Goal: Task Accomplishment & Management: Complete application form

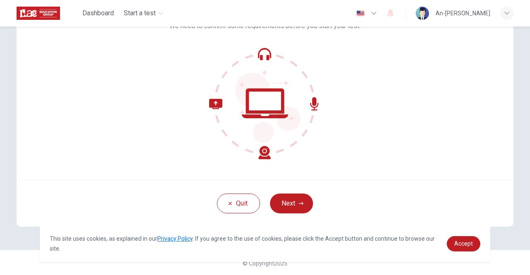
scroll to position [69, 0]
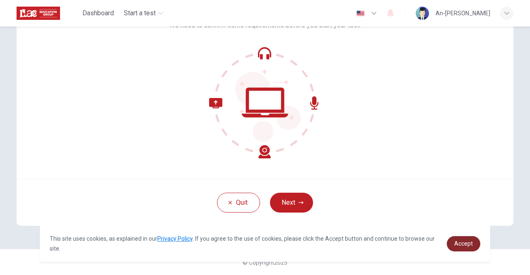
click at [465, 242] on span "Accept" at bounding box center [463, 244] width 19 height 7
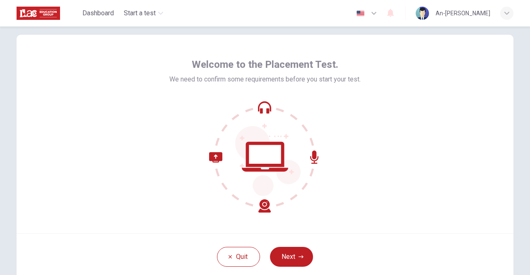
scroll to position [0, 0]
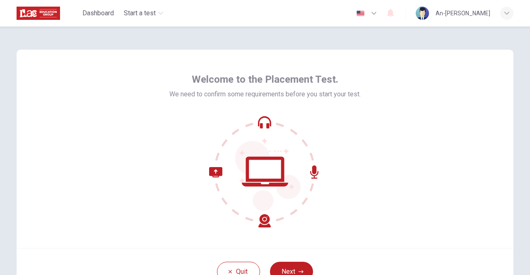
click at [456, 85] on div "Welcome to the Placement Test. We need to confirm some requirements before you …" at bounding box center [265, 149] width 497 height 199
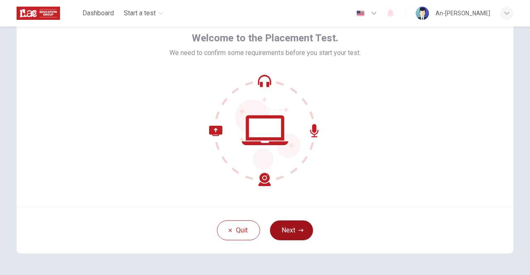
click at [289, 231] on button "Next" at bounding box center [291, 231] width 43 height 20
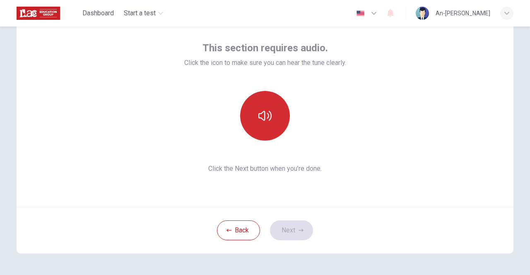
click at [253, 109] on button "button" at bounding box center [265, 116] width 50 height 50
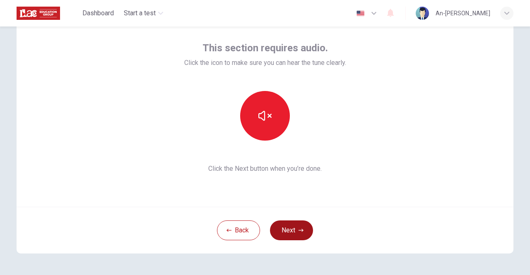
click at [293, 231] on button "Next" at bounding box center [291, 231] width 43 height 20
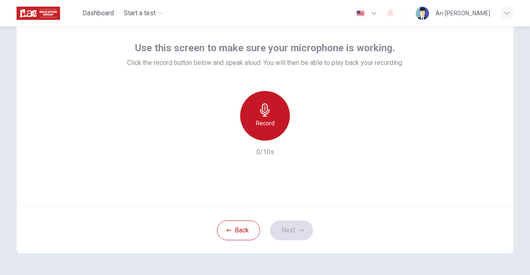
click at [263, 115] on icon "button" at bounding box center [265, 110] width 10 height 13
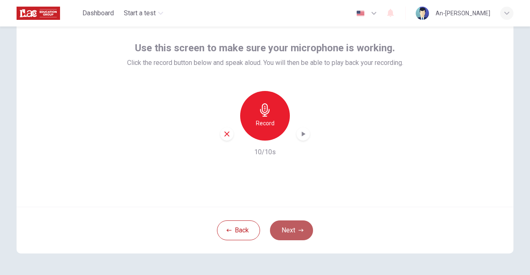
click at [292, 232] on button "Next" at bounding box center [291, 231] width 43 height 20
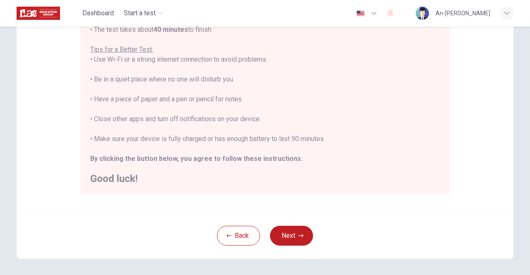
scroll to position [166, 0]
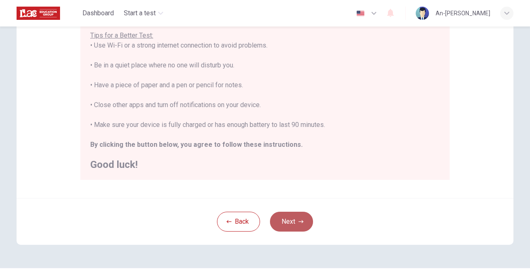
click at [291, 221] on button "Next" at bounding box center [291, 222] width 43 height 20
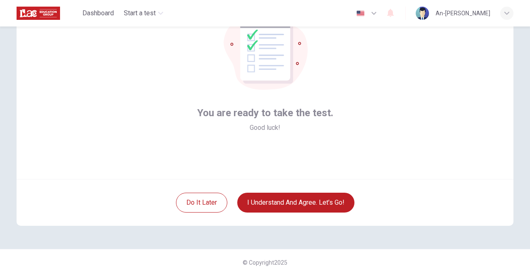
scroll to position [28, 0]
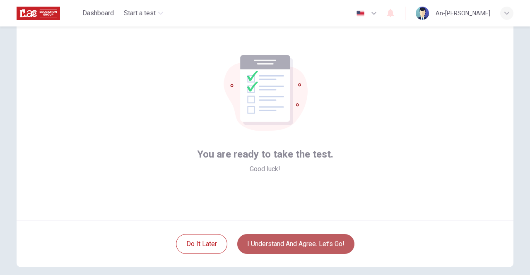
click at [315, 245] on button "I understand and agree. Let’s go!" at bounding box center [295, 244] width 117 height 20
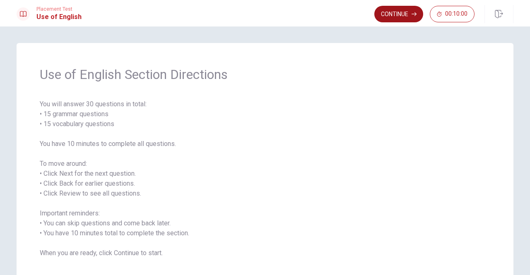
click at [399, 14] on button "Continue" at bounding box center [398, 14] width 49 height 17
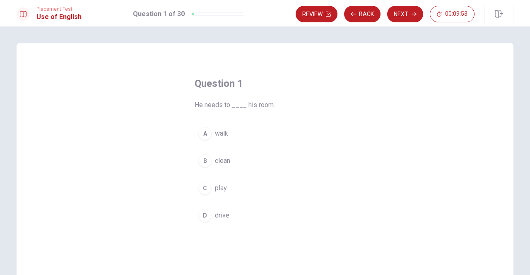
click at [200, 161] on div "B" at bounding box center [204, 160] width 13 height 13
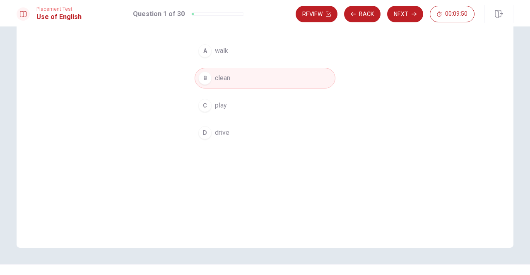
scroll to position [99, 0]
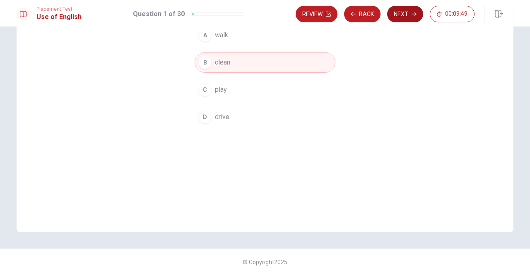
click at [408, 13] on button "Next" at bounding box center [405, 14] width 36 height 17
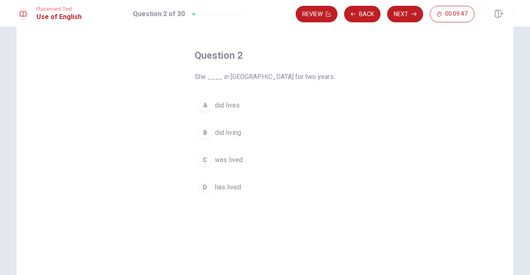
scroll to position [16, 0]
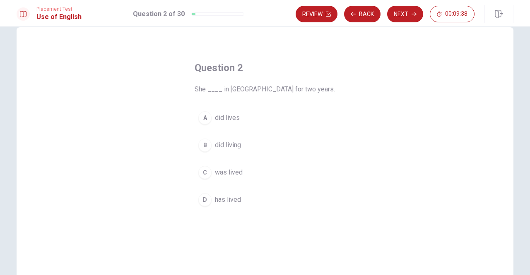
click at [204, 199] on div "D" at bounding box center [204, 199] width 13 height 13
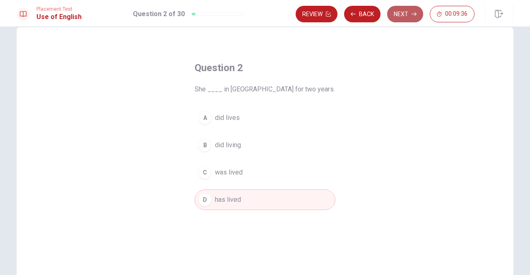
click at [403, 15] on button "Next" at bounding box center [405, 14] width 36 height 17
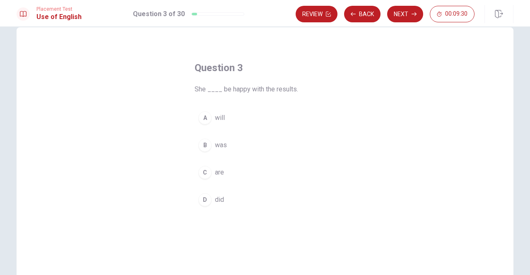
click at [204, 118] on div "A" at bounding box center [204, 117] width 13 height 13
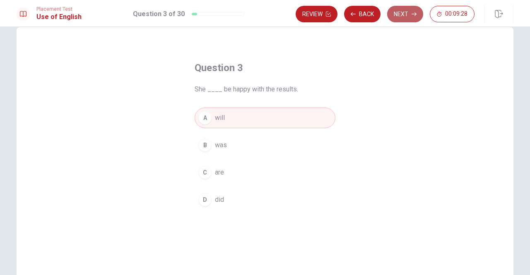
click at [404, 17] on button "Next" at bounding box center [405, 14] width 36 height 17
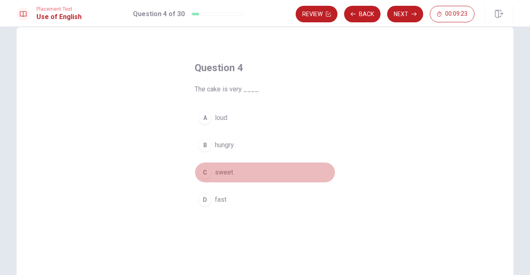
click at [204, 171] on div "C" at bounding box center [204, 172] width 13 height 13
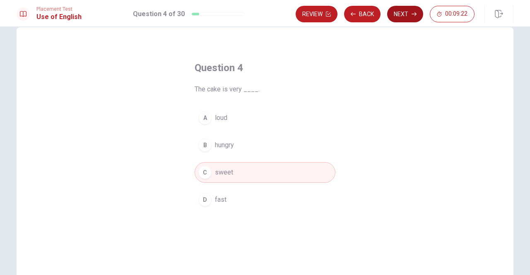
click at [407, 18] on button "Next" at bounding box center [405, 14] width 36 height 17
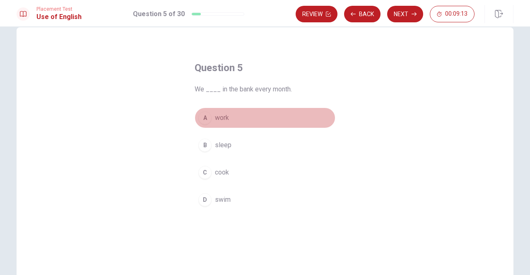
click at [211, 117] on button "A work" at bounding box center [265, 118] width 141 height 21
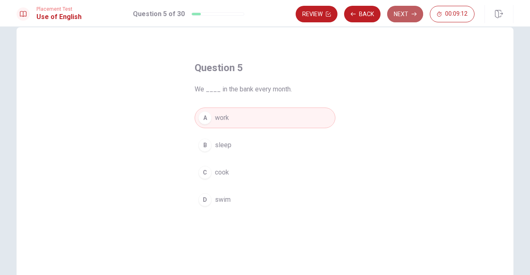
click at [402, 16] on button "Next" at bounding box center [405, 14] width 36 height 17
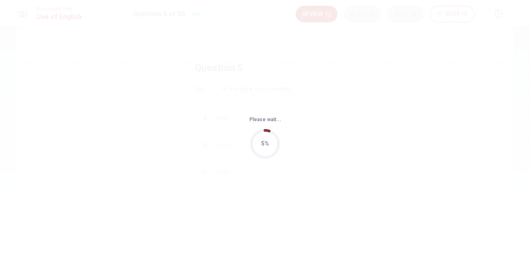
scroll to position [0, 0]
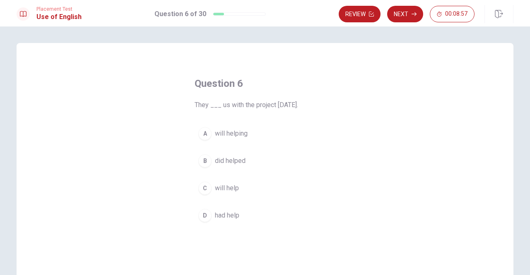
click at [215, 189] on span "will help" at bounding box center [227, 188] width 24 height 10
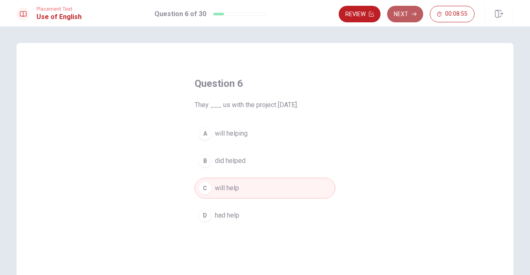
click at [407, 18] on button "Next" at bounding box center [405, 14] width 36 height 17
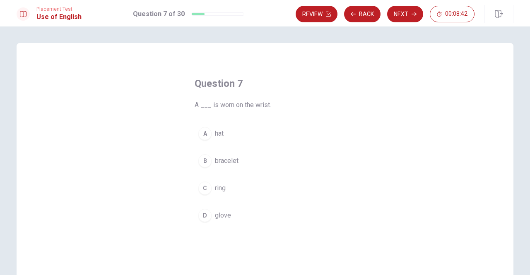
click at [207, 162] on div "B" at bounding box center [204, 160] width 13 height 13
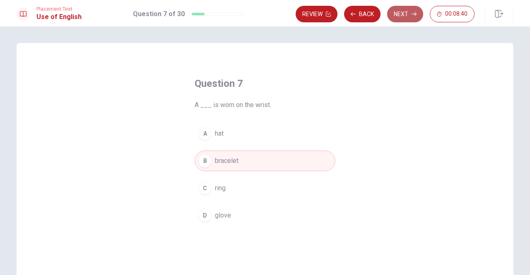
click at [405, 16] on button "Next" at bounding box center [405, 14] width 36 height 17
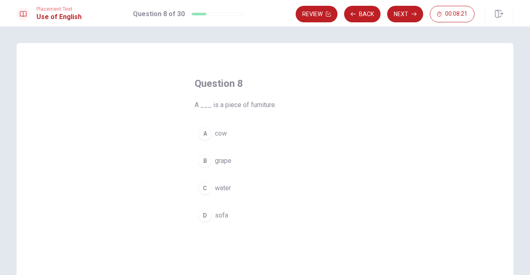
click at [209, 159] on div "B" at bounding box center [204, 160] width 13 height 13
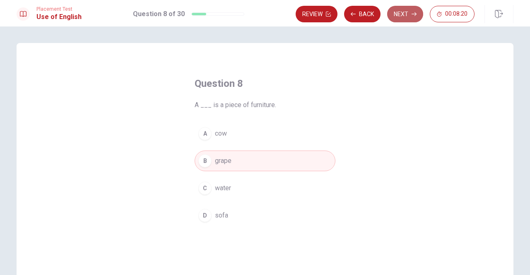
click at [405, 18] on button "Next" at bounding box center [405, 14] width 36 height 17
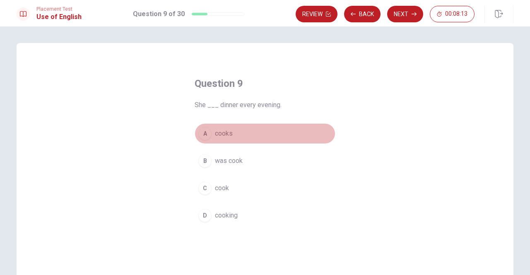
click at [225, 131] on span "cooks" at bounding box center [224, 134] width 18 height 10
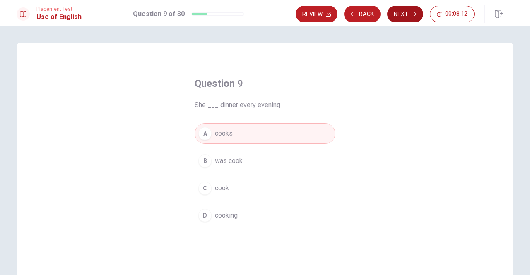
click at [402, 15] on button "Next" at bounding box center [405, 14] width 36 height 17
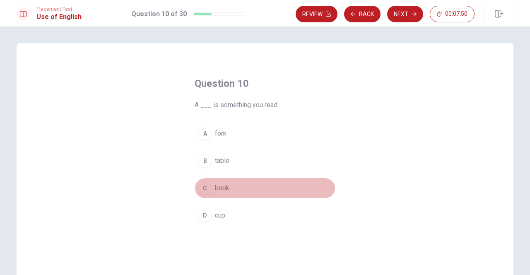
click at [218, 190] on span "book" at bounding box center [222, 188] width 14 height 10
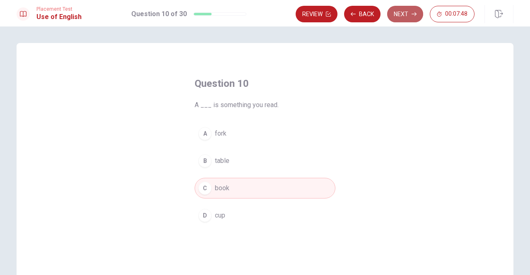
click at [399, 12] on button "Next" at bounding box center [405, 14] width 36 height 17
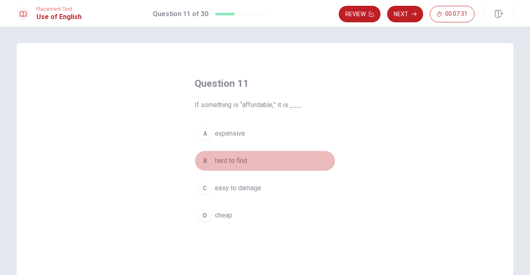
click at [232, 158] on span "hard to find" at bounding box center [231, 161] width 32 height 10
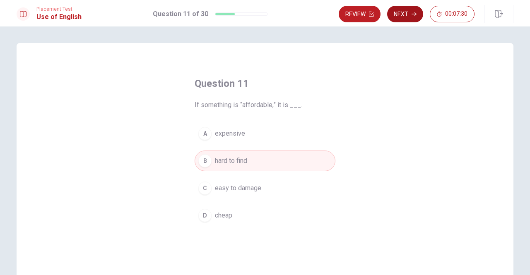
click at [400, 17] on button "Next" at bounding box center [405, 14] width 36 height 17
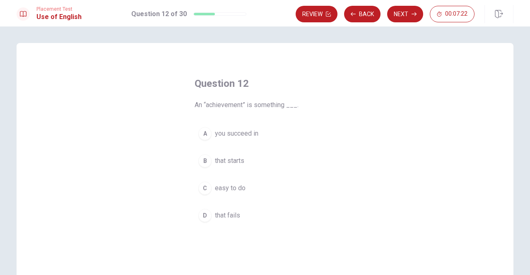
click at [239, 136] on span "you succeed in" at bounding box center [236, 134] width 43 height 10
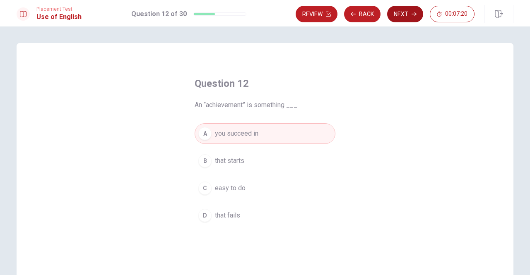
click at [417, 19] on button "Next" at bounding box center [405, 14] width 36 height 17
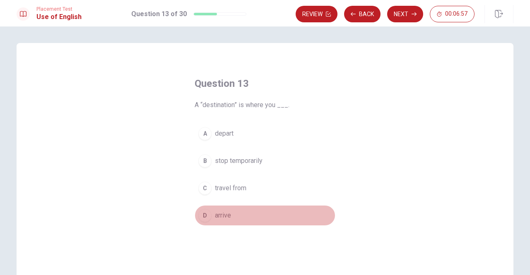
click at [225, 214] on span "arrive" at bounding box center [223, 216] width 16 height 10
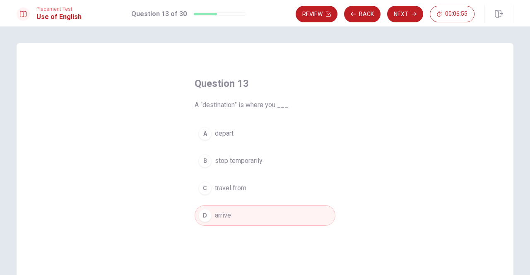
click at [405, 17] on button "Next" at bounding box center [405, 14] width 36 height 17
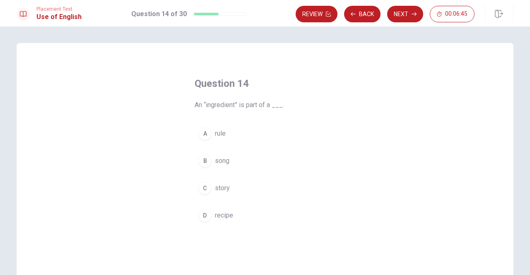
click at [217, 134] on span "rule" at bounding box center [220, 134] width 11 height 10
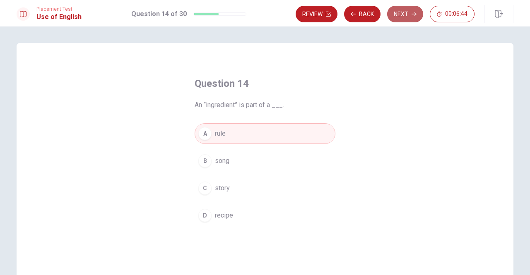
click at [398, 12] on button "Next" at bounding box center [405, 14] width 36 height 17
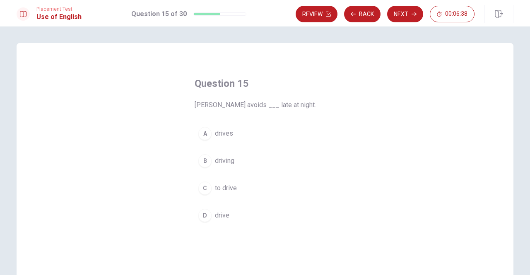
click at [231, 159] on span "driving" at bounding box center [224, 161] width 19 height 10
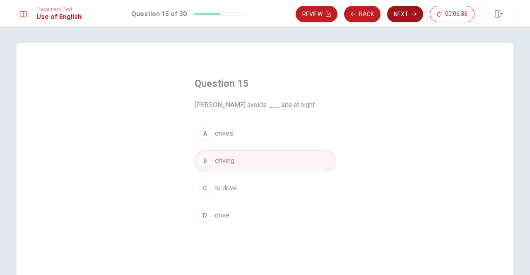
click at [408, 14] on button "Next" at bounding box center [405, 14] width 36 height 17
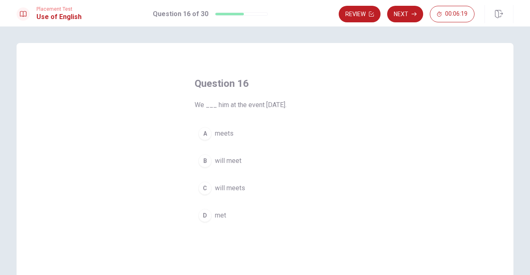
click at [234, 159] on span "will meet" at bounding box center [228, 161] width 27 height 10
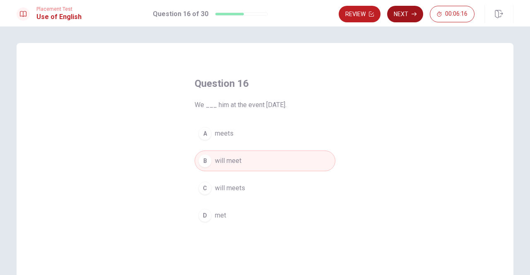
click at [410, 17] on button "Next" at bounding box center [405, 14] width 36 height 17
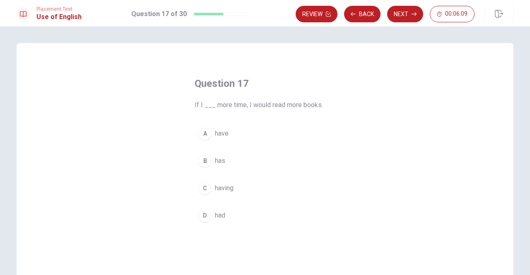
click at [218, 134] on span "have" at bounding box center [222, 134] width 14 height 10
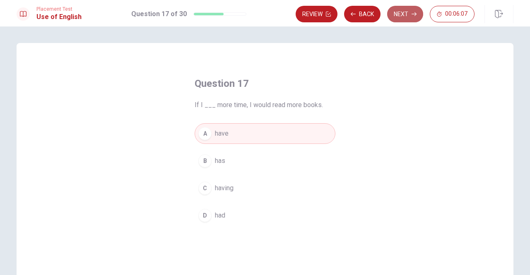
click at [411, 14] on button "Next" at bounding box center [405, 14] width 36 height 17
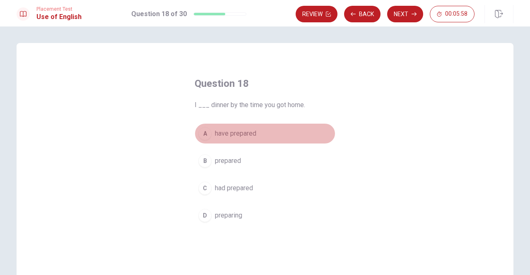
click at [239, 134] on span "have prepared" at bounding box center [235, 134] width 41 height 10
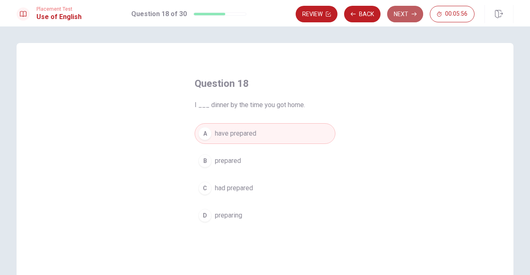
click at [404, 20] on button "Next" at bounding box center [405, 14] width 36 height 17
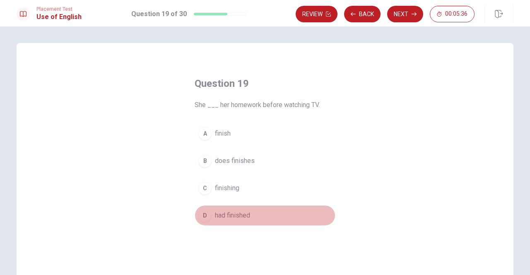
click at [237, 214] on span "had finished" at bounding box center [232, 216] width 35 height 10
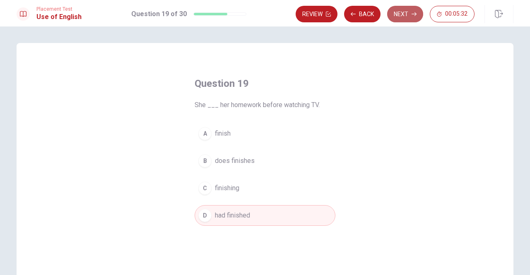
click at [402, 16] on button "Next" at bounding box center [405, 14] width 36 height 17
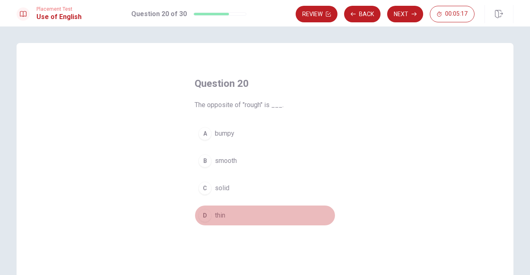
click at [210, 216] on button "D thin" at bounding box center [265, 215] width 141 height 21
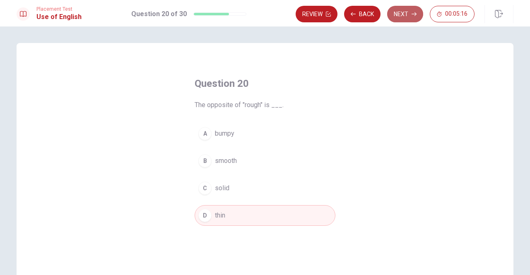
click at [412, 17] on button "Next" at bounding box center [405, 14] width 36 height 17
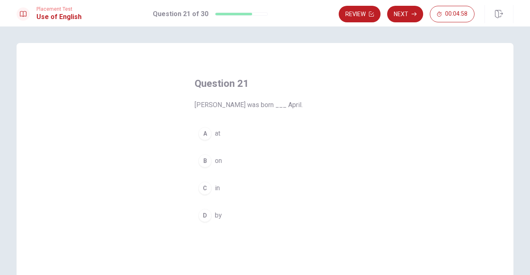
click at [203, 135] on div "A" at bounding box center [204, 133] width 13 height 13
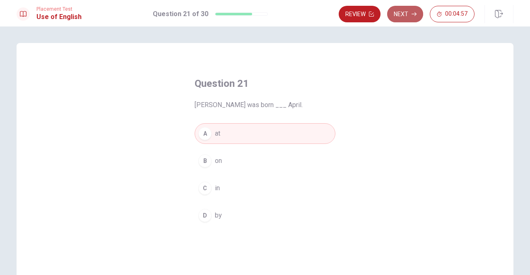
click at [404, 15] on button "Next" at bounding box center [405, 14] width 36 height 17
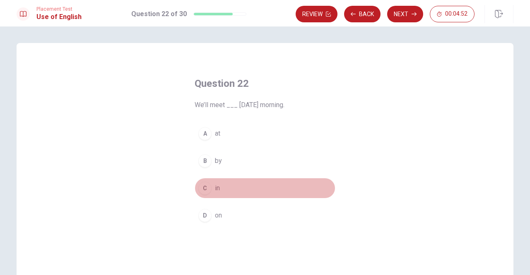
click at [204, 188] on div "C" at bounding box center [204, 188] width 13 height 13
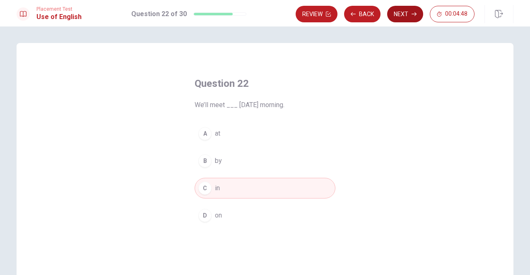
click at [405, 16] on button "Next" at bounding box center [405, 14] width 36 height 17
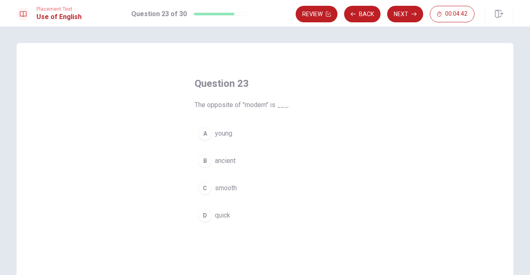
click at [217, 161] on span "ancient" at bounding box center [225, 161] width 21 height 10
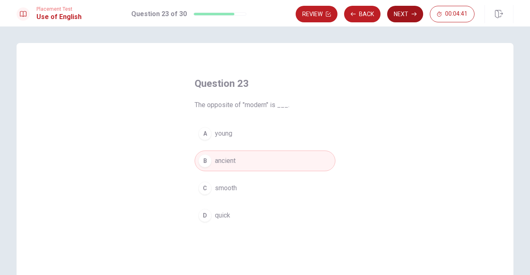
click at [407, 13] on button "Next" at bounding box center [405, 14] width 36 height 17
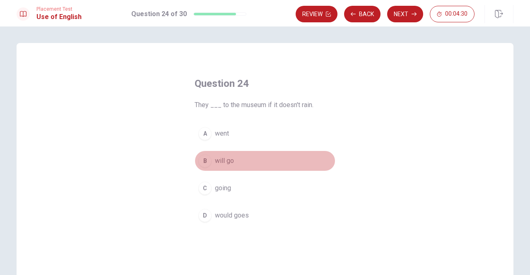
click at [232, 163] on button "B will go" at bounding box center [265, 161] width 141 height 21
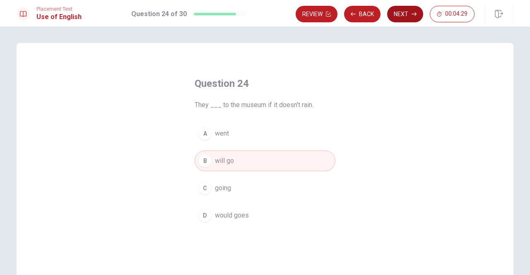
click at [407, 19] on button "Next" at bounding box center [405, 14] width 36 height 17
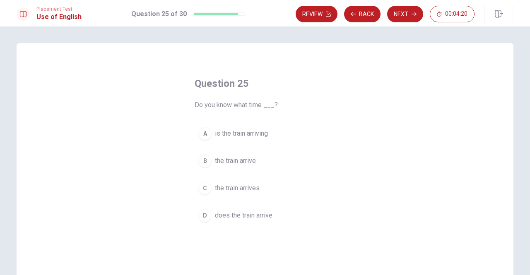
click at [229, 189] on span "the train arrives" at bounding box center [237, 188] width 45 height 10
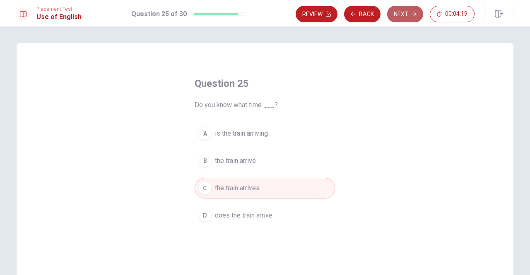
click at [406, 18] on button "Next" at bounding box center [405, 14] width 36 height 17
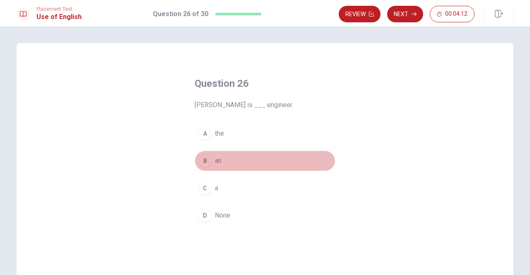
click at [216, 156] on span "an" at bounding box center [218, 161] width 7 height 10
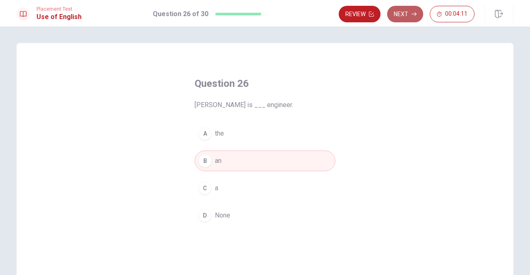
click at [406, 15] on button "Next" at bounding box center [405, 14] width 36 height 17
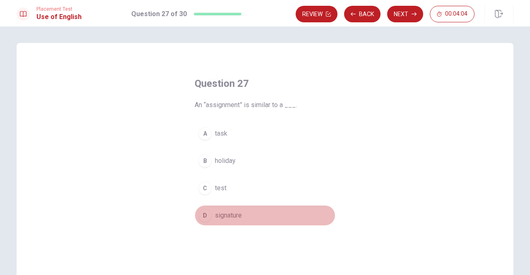
click at [231, 216] on span "signature" at bounding box center [228, 216] width 27 height 10
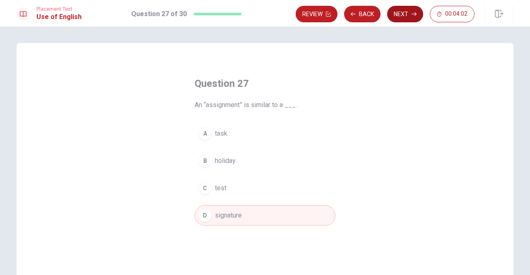
click at [405, 19] on button "Next" at bounding box center [405, 14] width 36 height 17
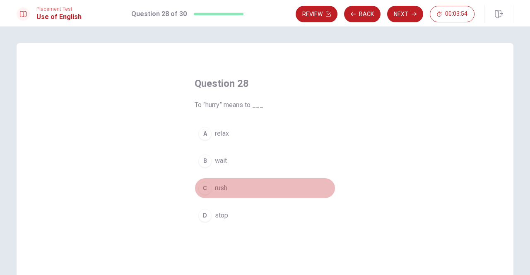
click at [203, 192] on div "C" at bounding box center [204, 188] width 13 height 13
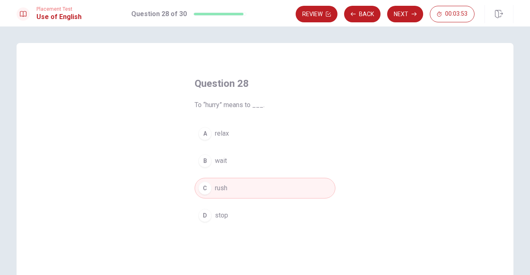
click at [414, 13] on icon "button" at bounding box center [414, 14] width 5 height 5
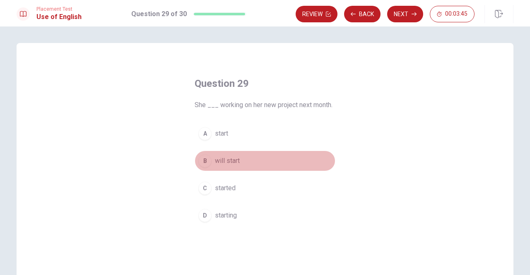
click at [231, 156] on span "will start" at bounding box center [227, 161] width 25 height 10
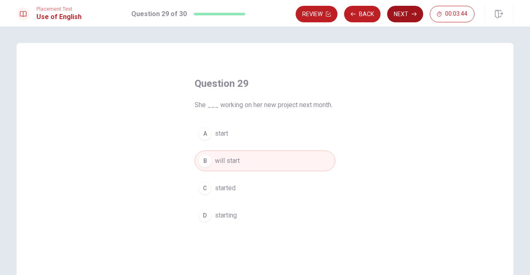
click at [406, 18] on button "Next" at bounding box center [405, 14] width 36 height 17
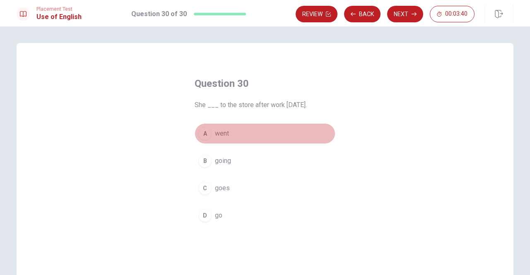
click at [217, 135] on span "went" at bounding box center [222, 134] width 14 height 10
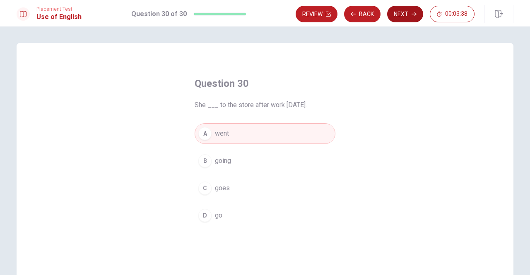
click at [408, 17] on button "Next" at bounding box center [405, 14] width 36 height 17
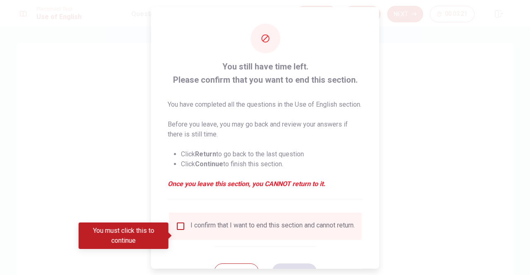
click at [182, 231] on input "You must click this to continue" at bounding box center [181, 226] width 10 height 10
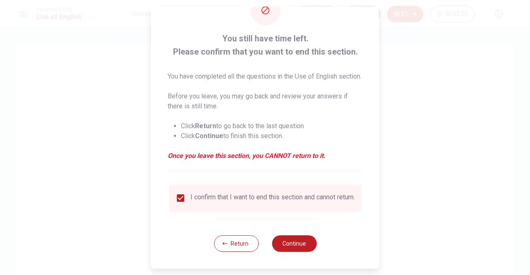
scroll to position [43, 0]
click at [290, 244] on button "Continue" at bounding box center [294, 244] width 45 height 17
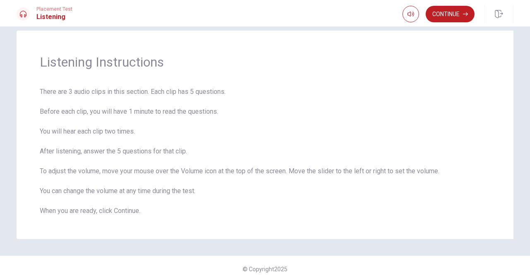
scroll to position [19, 0]
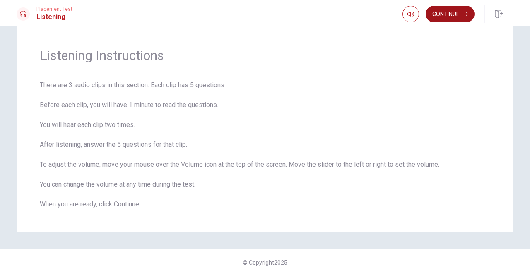
click at [451, 14] on button "Continue" at bounding box center [450, 14] width 49 height 17
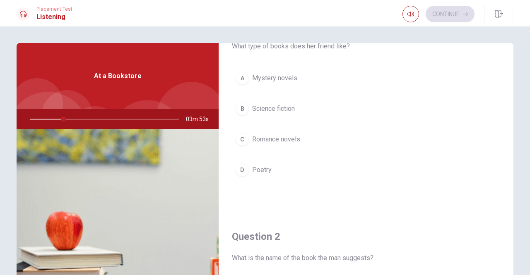
scroll to position [0, 0]
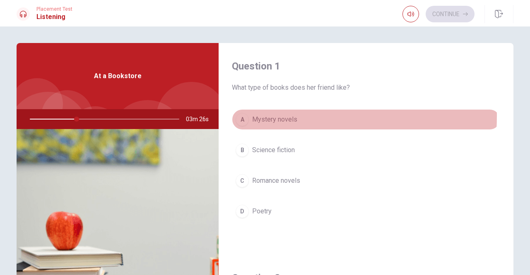
click at [241, 116] on div "A" at bounding box center [242, 119] width 13 height 13
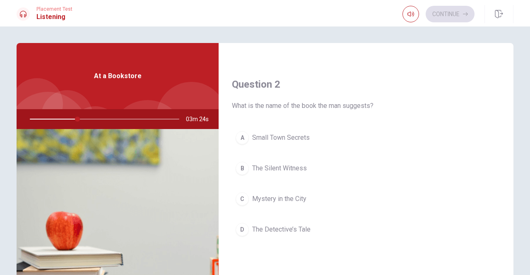
scroll to position [207, 0]
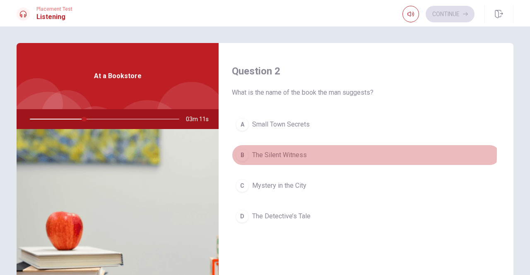
click at [244, 152] on div "B" at bounding box center [242, 155] width 13 height 13
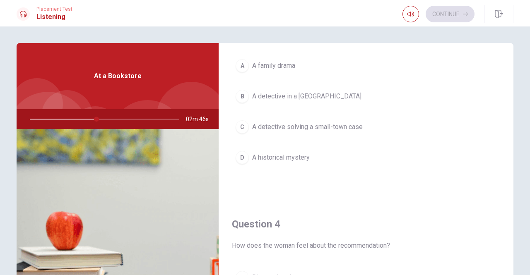
scroll to position [497, 0]
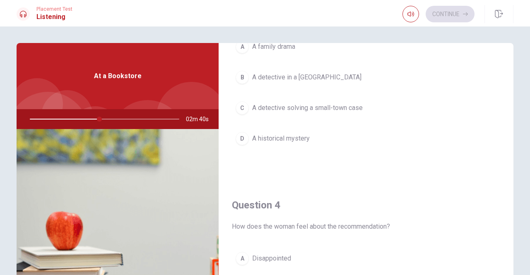
click at [263, 107] on span "A detective solving a small-town case" at bounding box center [307, 108] width 111 height 10
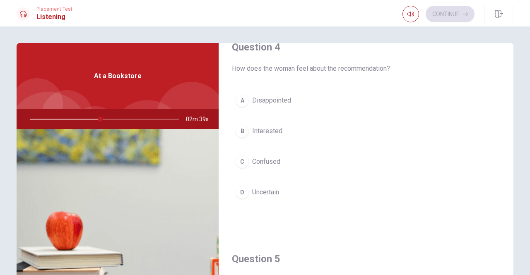
scroll to position [663, 0]
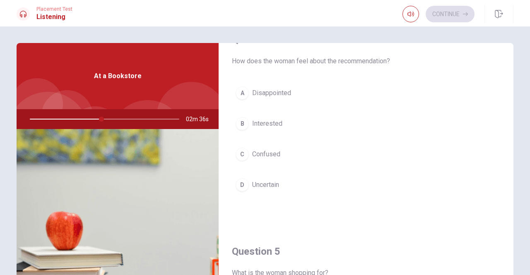
click at [256, 119] on span "Interested" at bounding box center [267, 124] width 30 height 10
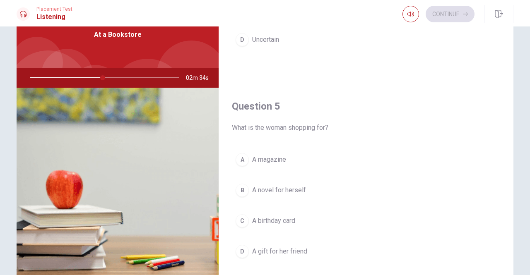
scroll to position [83, 0]
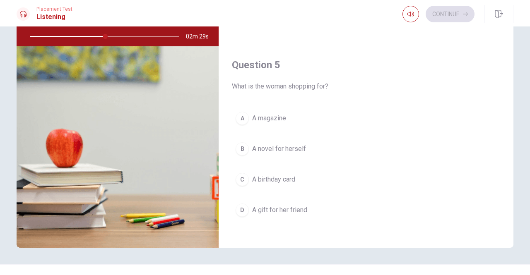
click at [243, 206] on div "D" at bounding box center [242, 210] width 13 height 13
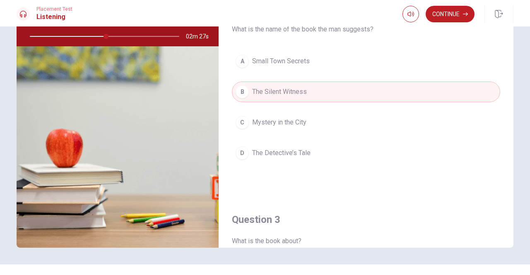
scroll to position [187, 0]
click at [451, 16] on button "Continue" at bounding box center [450, 14] width 49 height 17
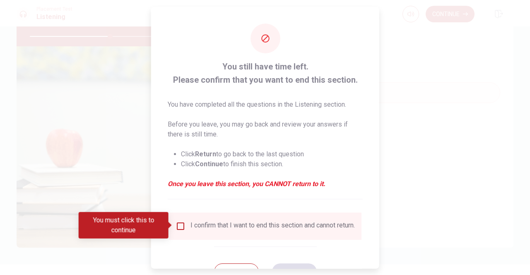
scroll to position [33, 0]
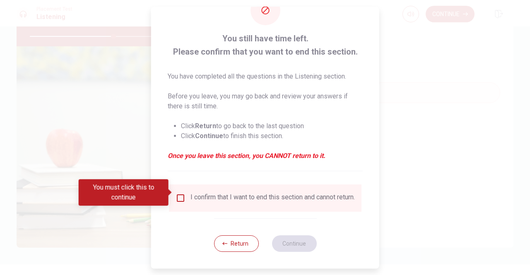
click at [181, 194] on input "You must click this to continue" at bounding box center [181, 198] width 10 height 10
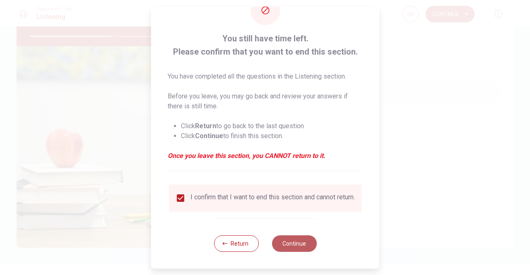
click at [303, 246] on button "Continue" at bounding box center [294, 244] width 45 height 17
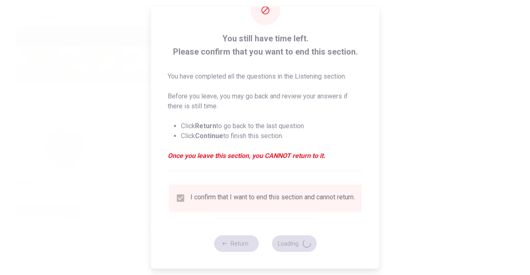
type input "57"
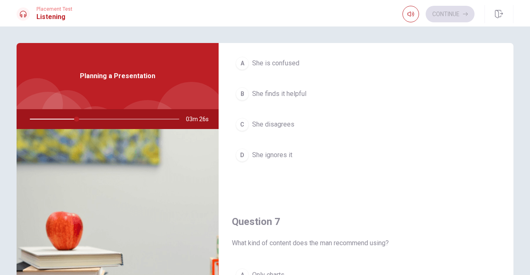
scroll to position [83, 0]
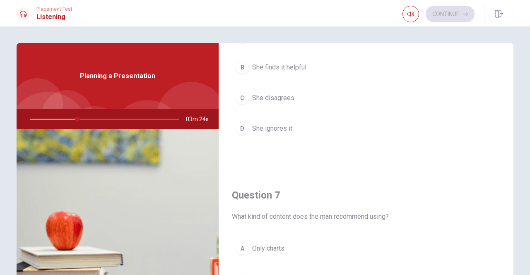
click at [242, 67] on div "B" at bounding box center [242, 67] width 13 height 13
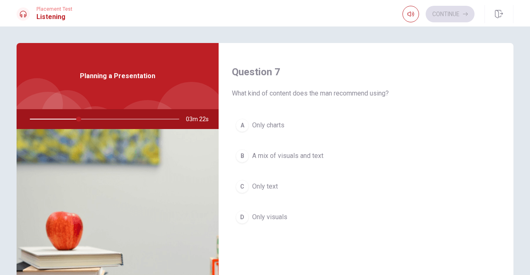
scroll to position [207, 0]
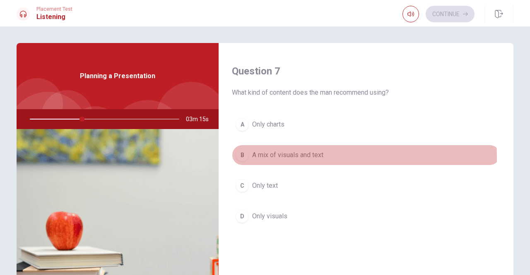
click at [240, 157] on div "B" at bounding box center [242, 155] width 13 height 13
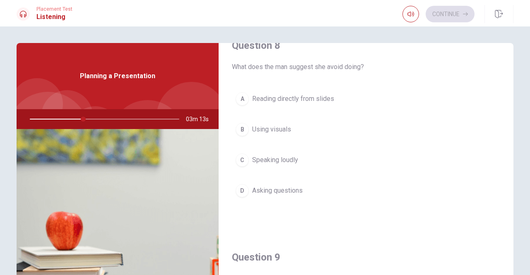
scroll to position [455, 0]
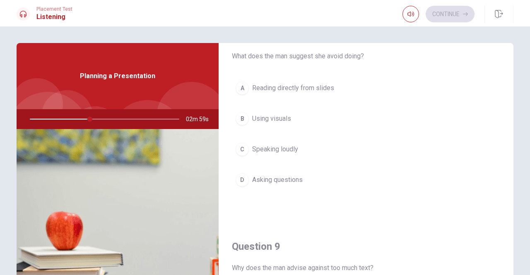
click at [239, 116] on div "B" at bounding box center [242, 118] width 13 height 13
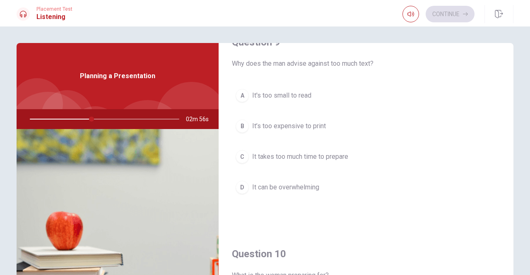
scroll to position [663, 0]
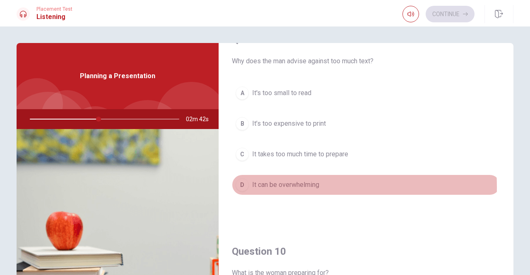
click at [239, 183] on div "D" at bounding box center [242, 184] width 13 height 13
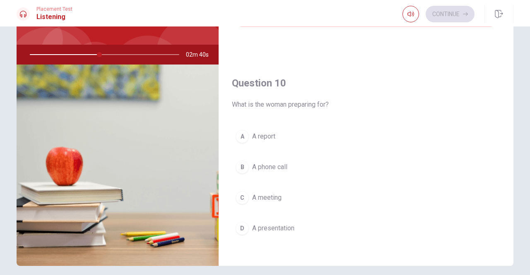
scroll to position [83, 0]
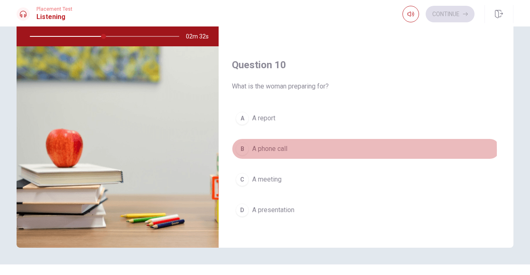
click at [242, 145] on div "B" at bounding box center [242, 148] width 13 height 13
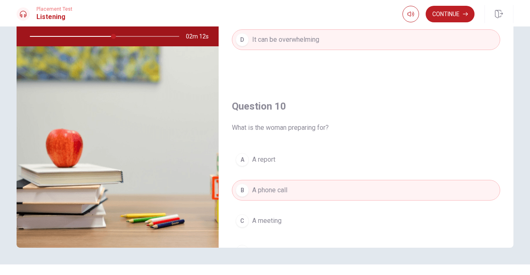
scroll to position [766, 0]
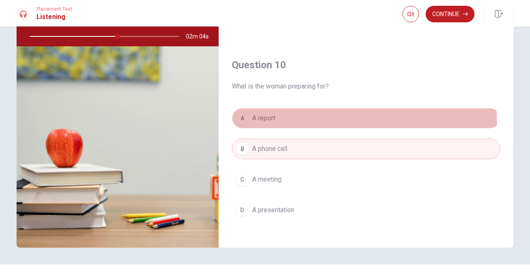
click at [275, 117] on button "A A report" at bounding box center [366, 118] width 268 height 21
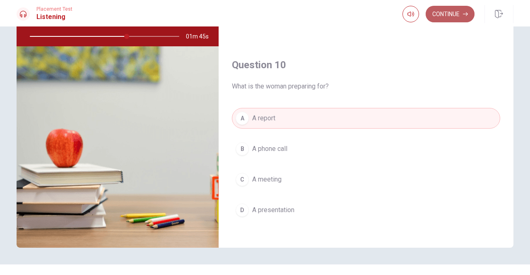
click at [453, 17] on button "Continue" at bounding box center [450, 14] width 49 height 17
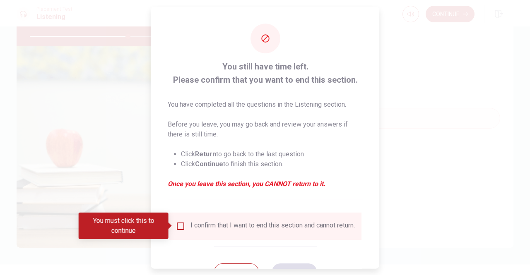
click at [178, 226] on input "You must click this to continue" at bounding box center [181, 226] width 10 height 10
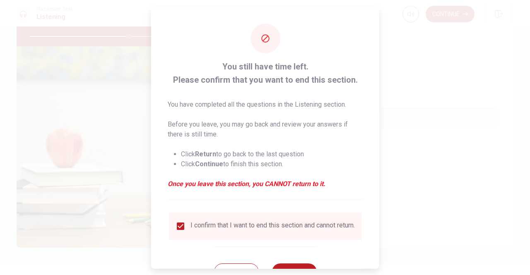
scroll to position [33, 0]
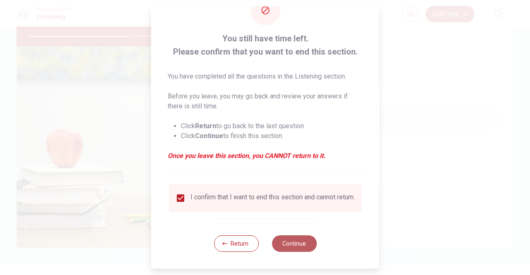
click at [294, 246] on button "Continue" at bounding box center [294, 244] width 45 height 17
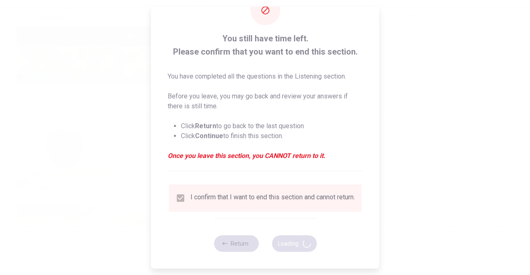
type input "67"
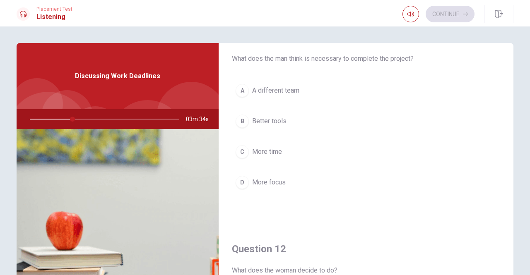
scroll to position [41, 0]
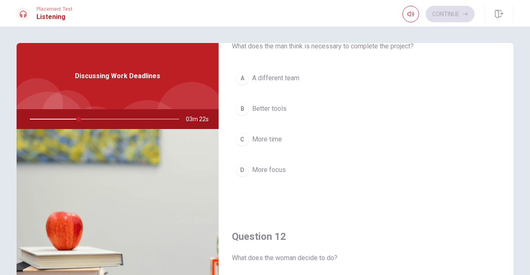
click at [237, 139] on div "C" at bounding box center [242, 139] width 13 height 13
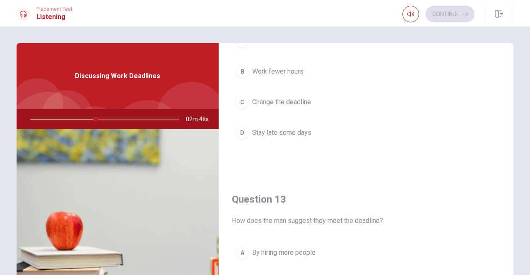
scroll to position [290, 0]
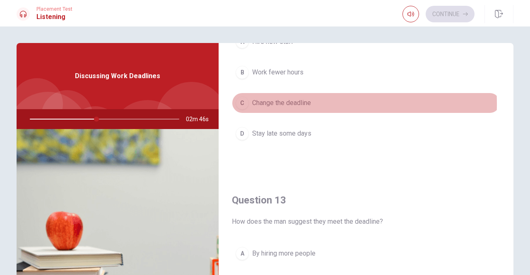
click at [241, 102] on div "C" at bounding box center [242, 102] width 13 height 13
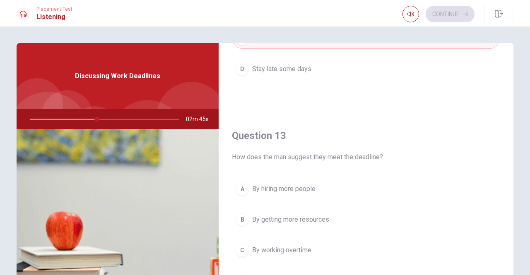
scroll to position [414, 0]
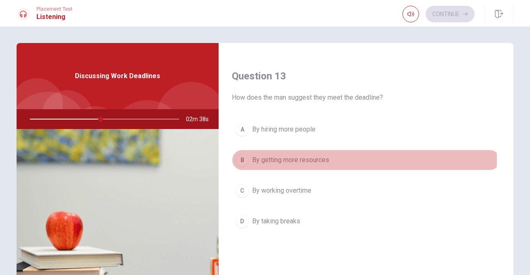
click at [243, 157] on div "B" at bounding box center [242, 160] width 13 height 13
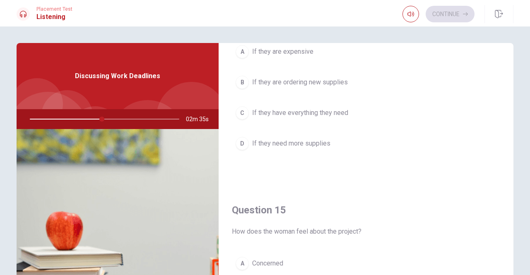
scroll to position [663, 0]
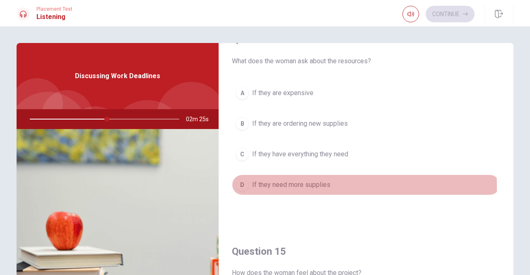
click at [242, 183] on div "D" at bounding box center [242, 184] width 13 height 13
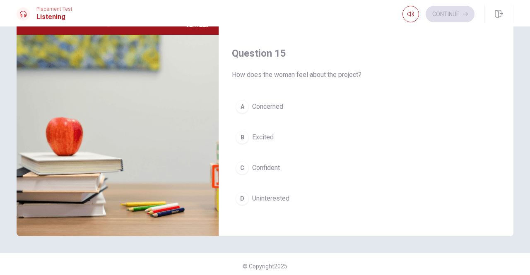
scroll to position [99, 0]
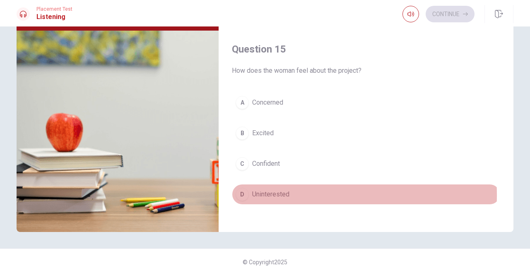
click at [245, 190] on div "D" at bounding box center [242, 194] width 13 height 13
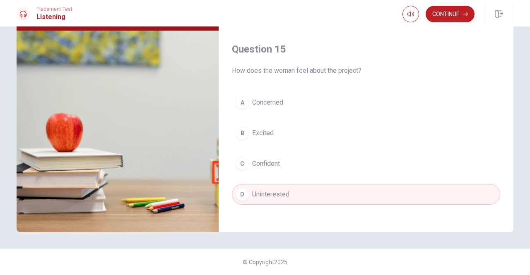
click at [239, 158] on div "C" at bounding box center [242, 163] width 13 height 13
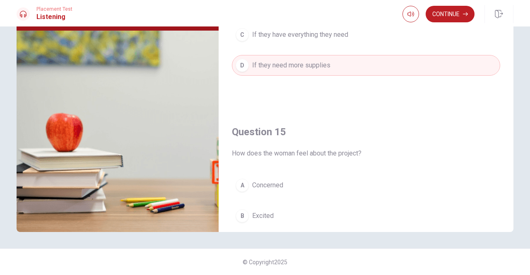
scroll to position [766, 0]
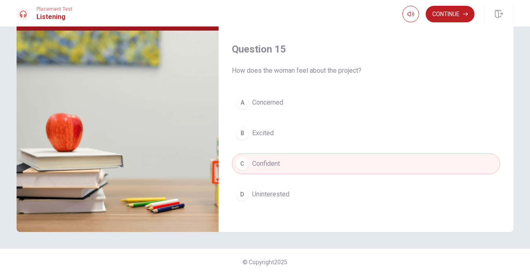
click at [266, 98] on span "Concerned" at bounding box center [267, 103] width 31 height 10
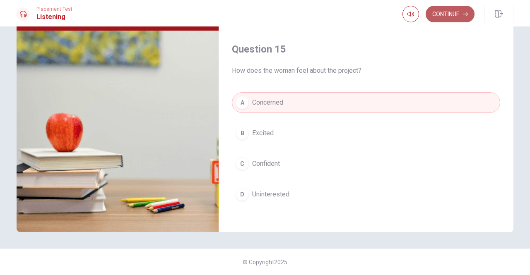
click at [454, 17] on button "Continue" at bounding box center [450, 14] width 49 height 17
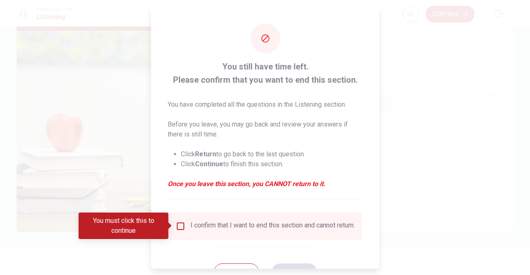
click at [182, 227] on input "You must click this to continue" at bounding box center [181, 226] width 10 height 10
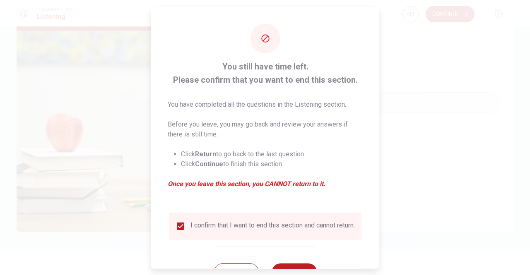
scroll to position [33, 0]
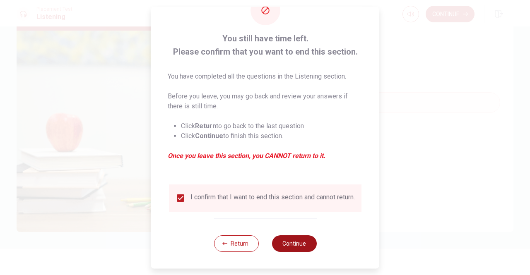
click at [294, 242] on button "Continue" at bounding box center [294, 244] width 45 height 17
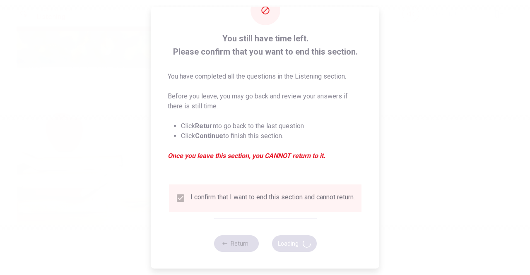
type input "64"
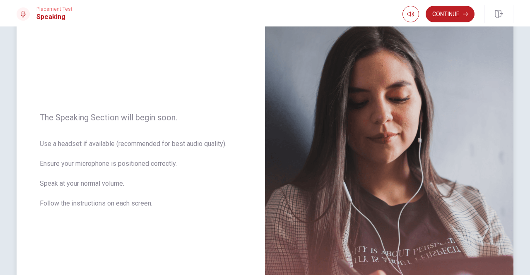
scroll to position [124, 0]
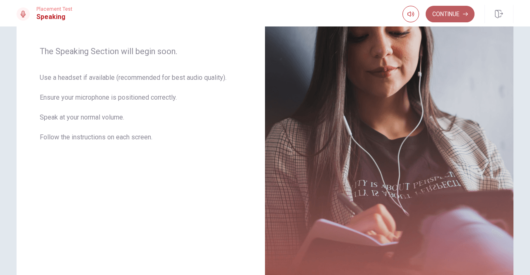
click at [447, 13] on button "Continue" at bounding box center [450, 14] width 49 height 17
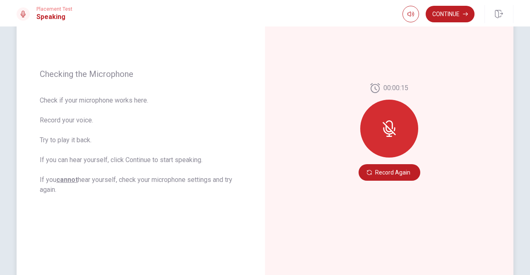
scroll to position [89, 0]
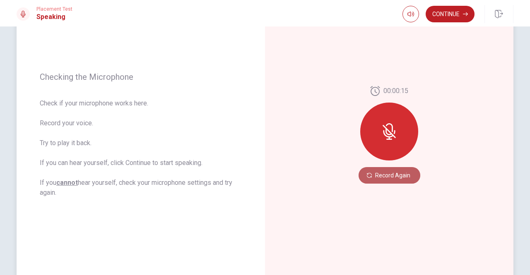
click at [390, 178] on button "Record Again" at bounding box center [390, 175] width 62 height 17
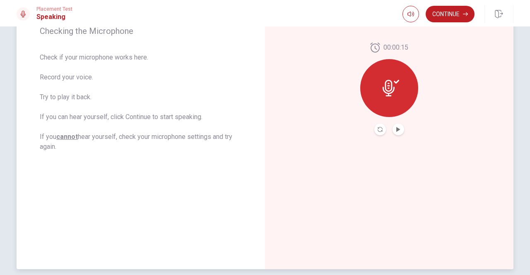
scroll to position [171, 0]
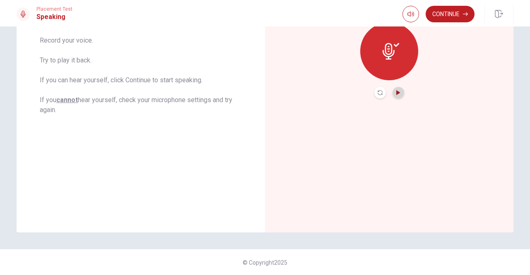
click at [396, 94] on icon "Play Audio" at bounding box center [398, 92] width 5 height 5
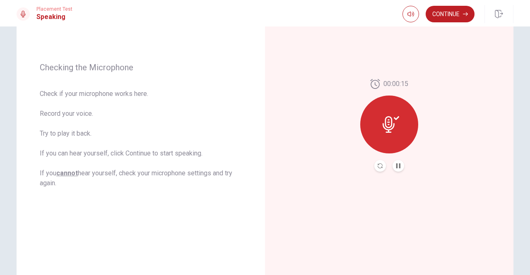
scroll to position [89, 0]
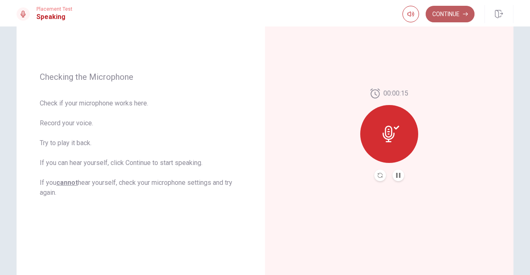
click at [455, 14] on button "Continue" at bounding box center [450, 14] width 49 height 17
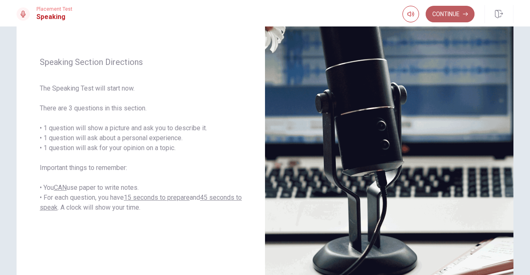
click at [448, 12] on button "Continue" at bounding box center [450, 14] width 49 height 17
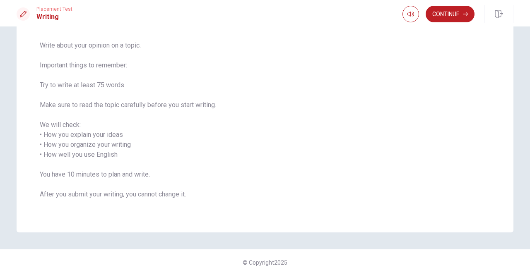
scroll to position [17, 0]
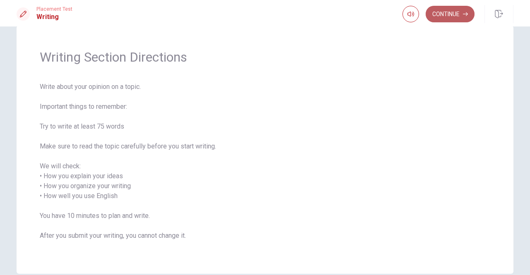
click at [458, 17] on button "Continue" at bounding box center [450, 14] width 49 height 17
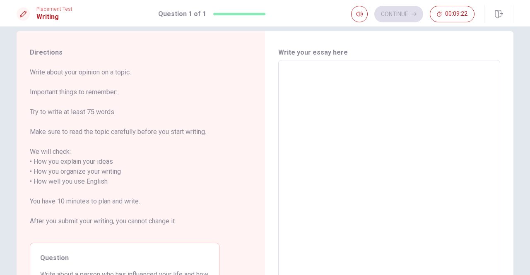
scroll to position [0, 0]
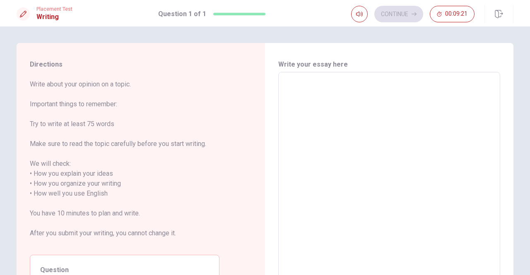
click at [311, 85] on textarea at bounding box center [389, 189] width 210 height 220
type textarea "M"
type textarea "x"
type textarea "My"
type textarea "x"
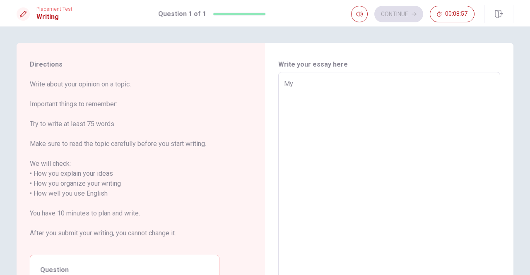
type textarea "My"
type textarea "x"
type textarea "My h"
type textarea "x"
type textarea "My hu"
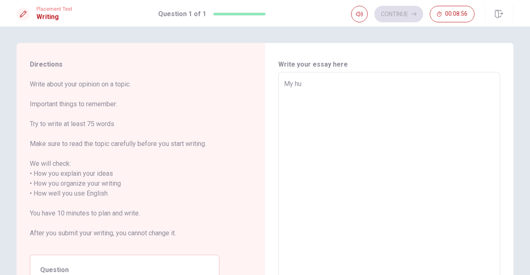
type textarea "x"
type textarea "My hun"
type textarea "x"
type textarea "My huns"
type textarea "x"
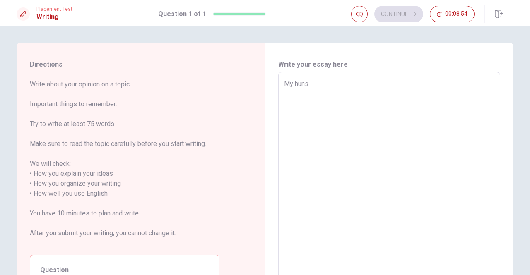
type textarea "My hunsb"
type textarea "x"
type textarea "My hunsbe"
type textarea "x"
type textarea "My hunsbea"
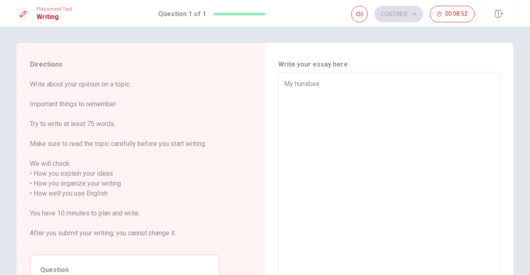
type textarea "x"
type textarea "My hunsbe"
type textarea "x"
type textarea "My hunsb"
type textarea "x"
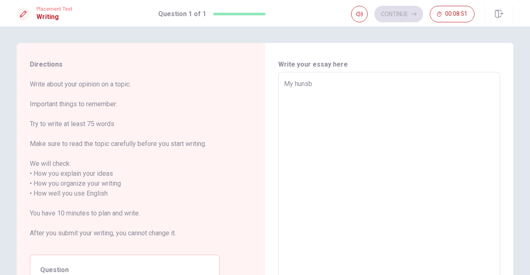
type textarea "My hunsba"
type textarea "x"
type textarea "My hunsban"
type textarea "x"
type textarea "My hunsband"
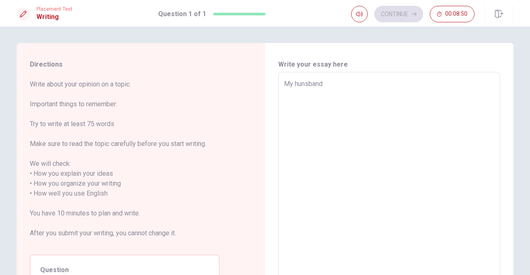
type textarea "x"
type textarea "My hunsband"
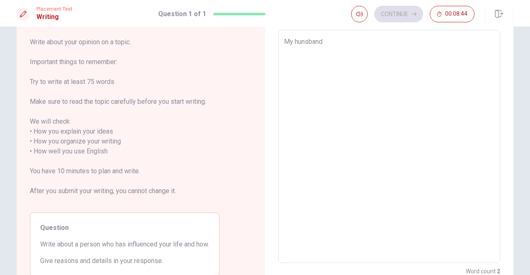
scroll to position [41, 0]
type textarea "x"
type textarea "My hunsband i"
type textarea "x"
type textarea "My hunsband is"
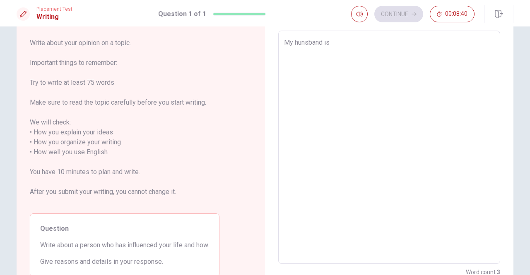
type textarea "x"
type textarea "My hunsband is"
type textarea "x"
type textarea "My hunsband is i"
type textarea "x"
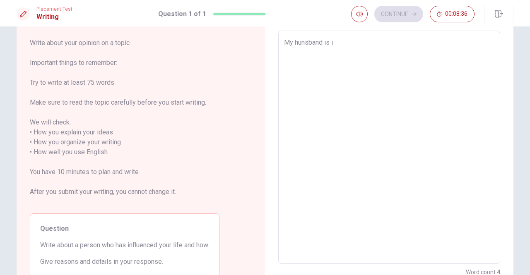
type textarea "My hunsband is"
type textarea "x"
type textarea "My hunsband is a"
type textarea "x"
type textarea "My hunsband is al"
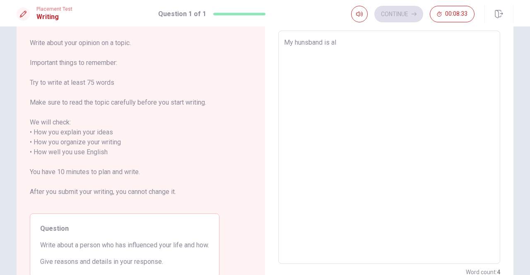
type textarea "x"
type textarea "My hunsband is alw"
type textarea "x"
type textarea "My hunsband is [PERSON_NAME]"
type textarea "x"
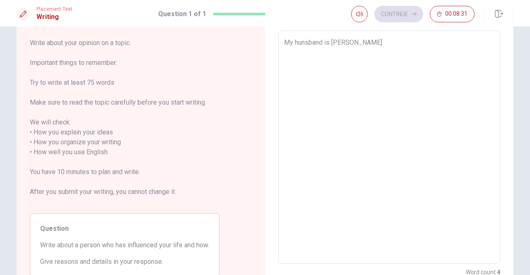
type textarea "My hunsband is alway"
type textarea "x"
type textarea "My hunsband is always"
type textarea "x"
type textarea "My hunsband is always"
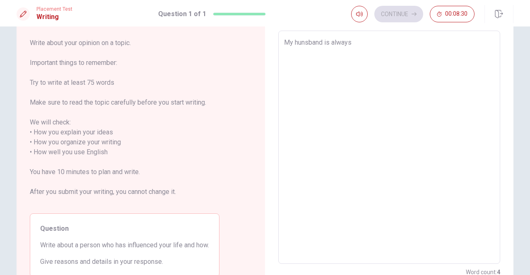
type textarea "x"
type textarea "My hunsband is always i"
type textarea "x"
type textarea "My hunsband is always in"
type textarea "x"
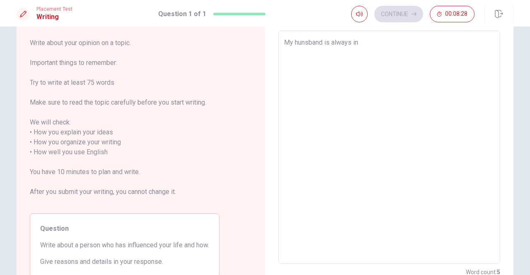
type textarea "My hunsband is always inf"
type textarea "x"
type textarea "My hunsband is always infl"
type textarea "x"
type textarea "My hunsband is always influ"
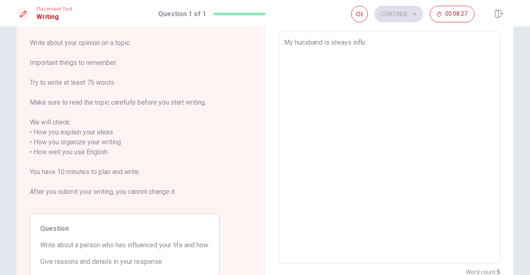
type textarea "x"
type textarea "My hunsband is always influe"
type textarea "x"
type textarea "My hunsband is always influec"
type textarea "x"
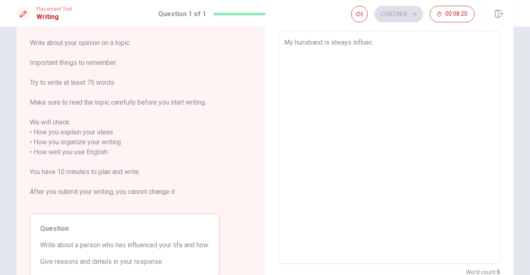
type textarea "My hunsband is always influeci"
type textarea "x"
type textarea "My hunsband is always influecin"
type textarea "x"
type textarea "My hunsband is always influecing"
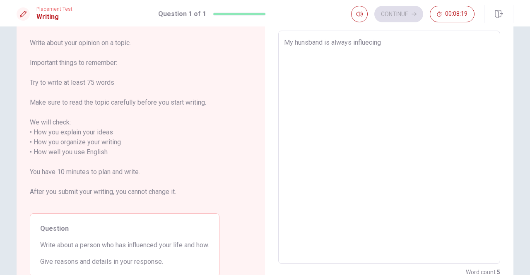
type textarea "x"
type textarea "My hunsband is always influecing"
type textarea "x"
type textarea "My hunsband is always influecing m"
type textarea "x"
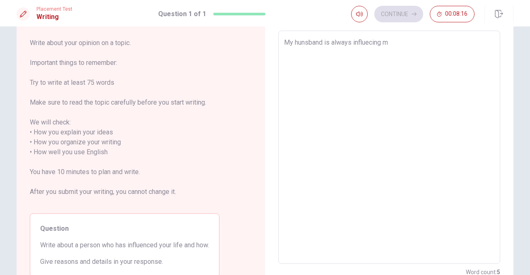
type textarea "My hunsband is always influecing me"
type textarea "x"
type textarea "My hunsband is always influecing me"
type textarea "x"
type textarea "My hunsband is always influecing me d"
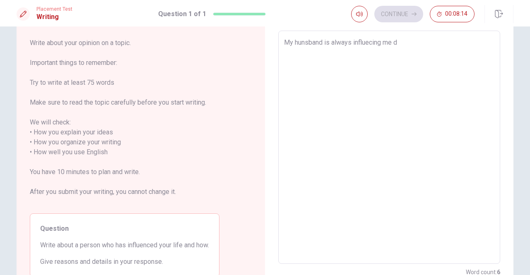
type textarea "x"
type textarea "My hunsband is always influecing me de"
type textarea "x"
type textarea "My hunsband is always influecing me dee"
type textarea "x"
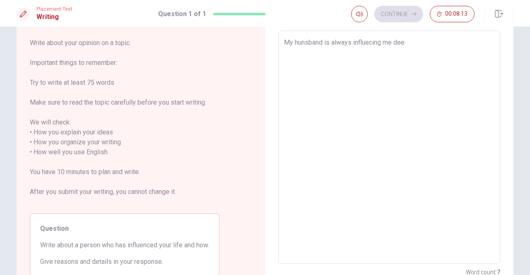
type textarea "My hunsband is always influecing me deep"
type textarea "x"
type textarea "My hunsband is always influecing me deepi"
type textarea "x"
type textarea "My hunsband is always influecing me [PERSON_NAME]"
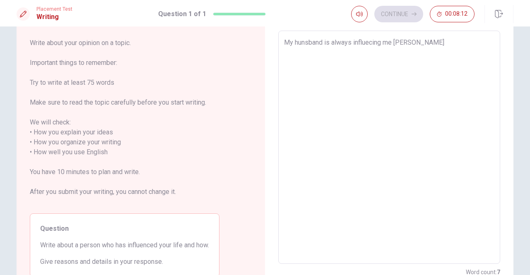
type textarea "x"
type textarea "My hunsband is always influecing me deepi"
type textarea "x"
type textarea "My hunsband is always influecing me deep"
type textarea "x"
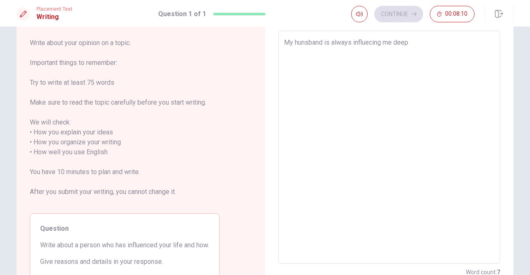
type textarea "My hunsband is always influecing me deepl"
type textarea "x"
type textarea "My hunsband is always influecing me deeplp"
type textarea "x"
type textarea "My hunsband is always influecing me deepl"
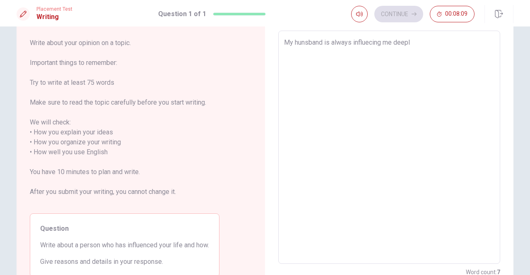
type textarea "x"
type textarea "My hunsband is always influecing me deeply"
type textarea "x"
type textarea "My hunsband is always influecing me deeply."
type textarea "x"
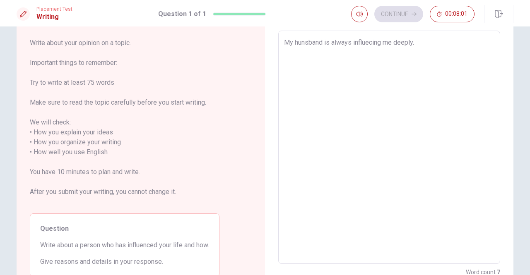
type textarea "My hunsband is always influecing me deeply."
type textarea "x"
type textarea "My hunsband is always influecing me deeply. R"
type textarea "x"
type textarea "My hunsband is always influecing me deeply."
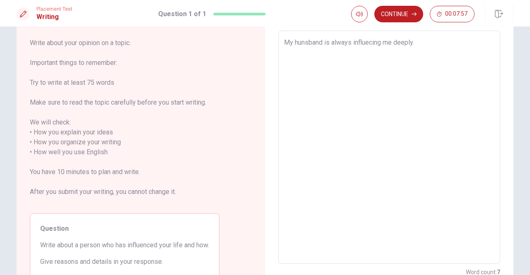
type textarea "x"
type textarea "My hunsband is always influecing me deeply. T"
type textarea "x"
type textarea "My hunsband is always influecing me deeply. TH"
type textarea "x"
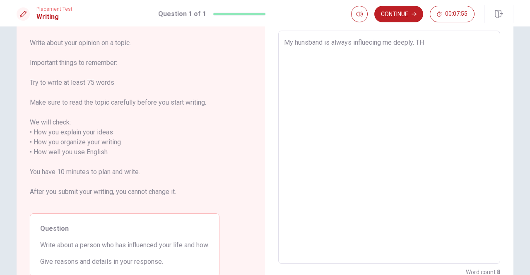
type textarea "My hunsband is always influecing me deeply. THO"
type textarea "x"
type textarea "My hunsband is always influecing me deeply. TH"
type textarea "x"
type textarea "My hunsband is always influecing me deeply. T"
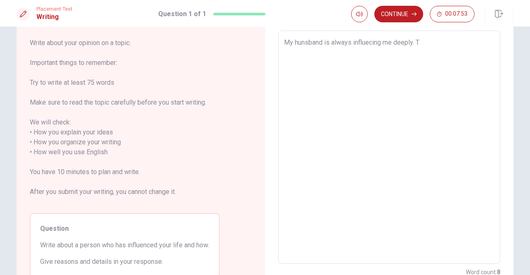
type textarea "x"
type textarea "My hunsband is always influecing me deeply. Th"
type textarea "x"
type textarea "My hunsband is always influecing me deeply. Tho"
type textarea "x"
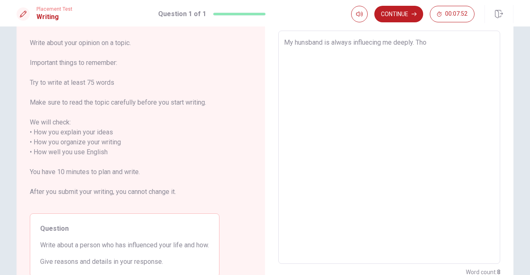
type textarea "My hunsband is always influecing me deeply. Thou"
type textarea "x"
type textarea "My hunsband is always influecing me deeply. Tho"
type textarea "x"
type textarea "My hunsband is always influecing me deeply. Th"
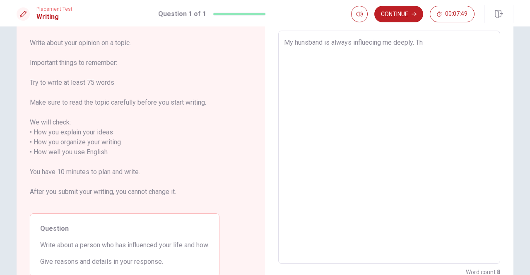
type textarea "x"
type textarea "My hunsband is always influecing me deeply. T"
type textarea "x"
type textarea "My hunsband is always influecing me deeply."
type textarea "x"
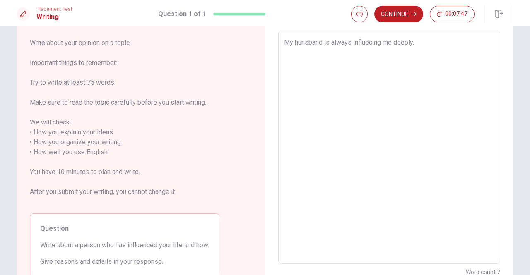
type textarea "My hunsband is always influecing me deeply."
type textarea "x"
type textarea "My hunsband is always influecing me deeply"
type textarea "x"
type textarea "My hunsband is always influecing me deeply,"
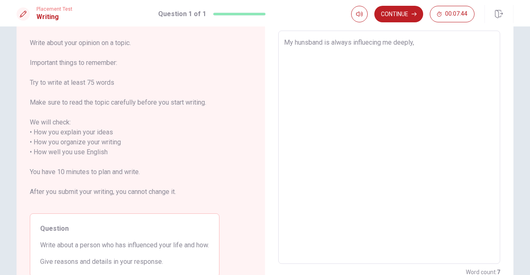
type textarea "x"
type textarea "My hunsband is always influecing me deeply,"
type textarea "x"
type textarea "My hunsband is always influecing me deeply, l"
type textarea "x"
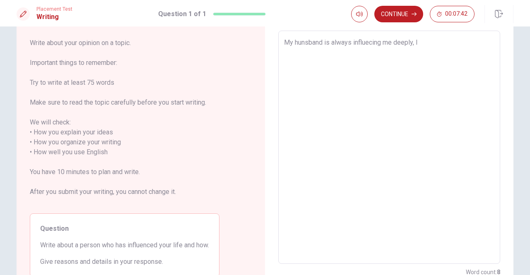
type textarea "My hunsband is always influecing me deeply, li"
type textarea "x"
type textarea "My hunsband is always influecing me deeply, lif"
type textarea "x"
type textarea "My hunsband is always influecing me deeply, life"
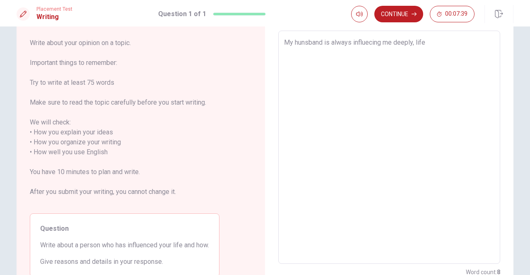
type textarea "x"
type textarea "My hunsband is always influecing me deeply, life,"
type textarea "x"
type textarea "My hunsband is always influecing me deeply, life,"
type textarea "x"
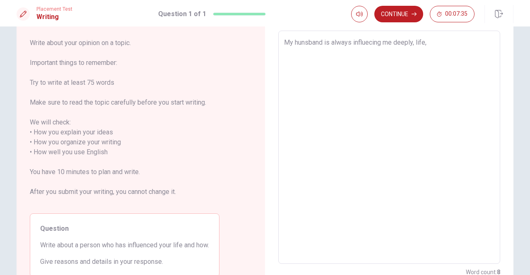
type textarea "My hunsband is always influecing me deeply, life, w"
type textarea "x"
type textarea "My hunsband is always influecing me deeply, life, wo"
type textarea "x"
type textarea "My hunsband is always influecing me deeply, life, wor"
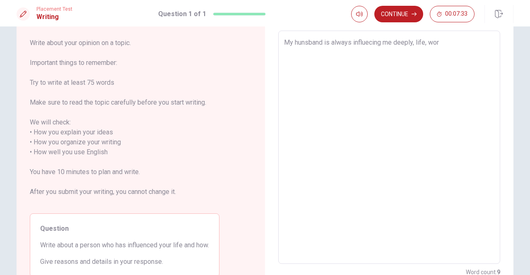
type textarea "x"
type textarea "My hunsband is always influecing me deeply, life, work"
type textarea "x"
type textarea "My hunsband is always influecing me deeply, life, work,"
type textarea "x"
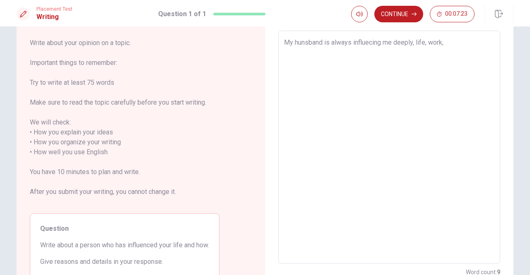
type textarea "My hunsband is always influecing me deeply, life, work"
type textarea "x"
type textarea "My hunsband is always influecing me deeply, life, work"
type textarea "x"
type textarea "My hunsband is always influecing me deeply, life, work a"
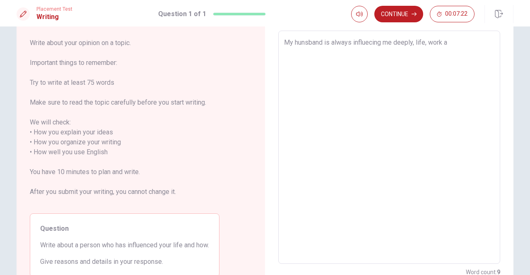
type textarea "x"
type textarea "My hunsband is always influecing me deeply, life, work an"
type textarea "x"
type textarea "My hunsband is always influecing me deeply, life, work and"
type textarea "x"
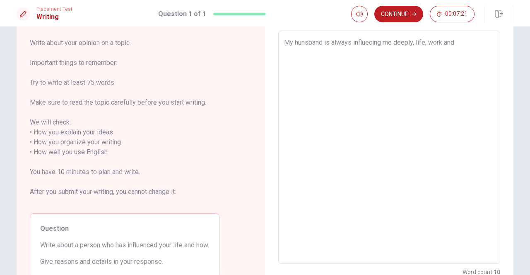
type textarea "My hunsband is always influecing me deeply, life, work and"
type textarea "x"
type textarea "My hunsband is always influecing me deeply, life, work and a"
type textarea "x"
type textarea "My hunsband is always influecing me deeply, life, work and an"
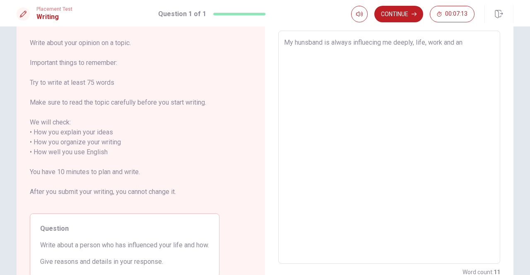
type textarea "x"
type textarea "My hunsband is always influecing me deeply, life, work and any"
type textarea "x"
type textarea "My hunsband is always influecing me deeply, life, work and any"
type textarea "x"
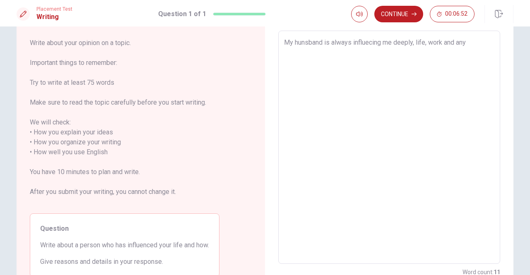
type textarea "My hunsband is always influecing me deeply, life, work and any d"
type textarea "x"
type textarea "My hunsband is always influecing me deeply, life, work and any de"
type textarea "x"
type textarea "My hunsband is always influecing me deeply, life, work and any dec"
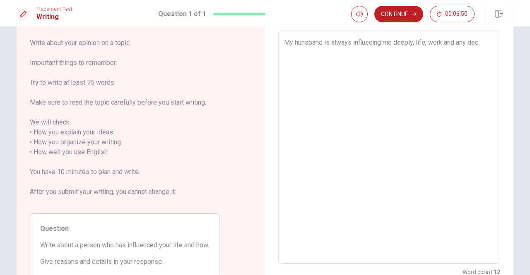
type textarea "x"
type textarea "My hunsband is always influecing me deeply, life, work and any deci"
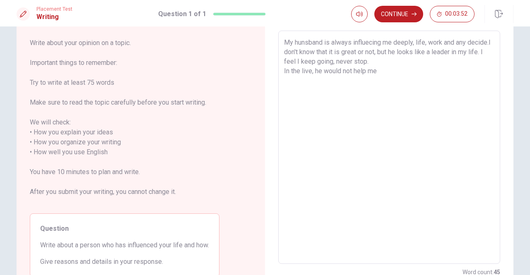
click at [304, 72] on textarea "My hunsband is always influecing me deeply, life, work and any decide.I don't k…" at bounding box center [389, 148] width 210 height 220
click at [395, 70] on textarea "My hunsband is always influecing me deeply, life, work and any decide.I don't k…" at bounding box center [389, 148] width 210 height 220
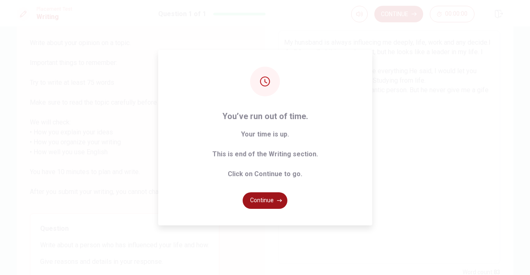
click at [263, 198] on button "Continue" at bounding box center [265, 201] width 45 height 17
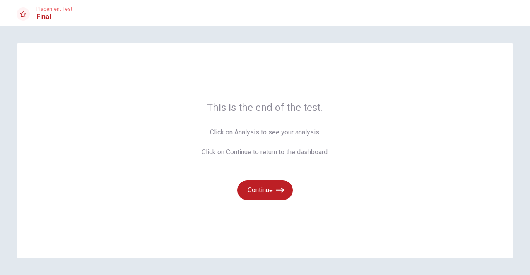
scroll to position [26, 0]
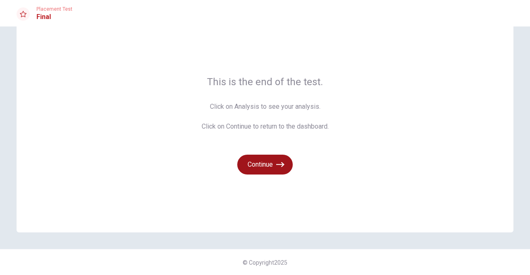
click at [271, 166] on button "Continue" at bounding box center [264, 165] width 55 height 20
